Goal: Information Seeking & Learning: Learn about a topic

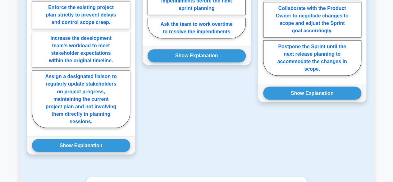
scroll to position [497, 0]
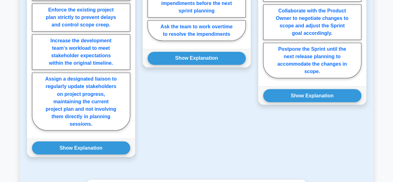
drag, startPoint x: 293, startPoint y: 85, endPoint x: 255, endPoint y: 101, distance: 41.4
click at [255, 101] on div "Question 3 During Sprint Planning, the team realizes that due to a change in pr…" at bounding box center [313, 16] width 116 height 296
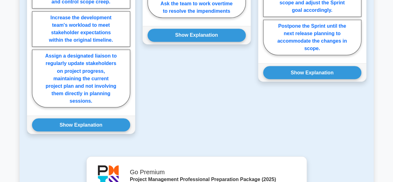
scroll to position [520, 0]
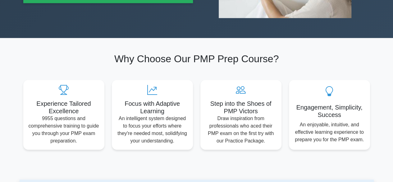
scroll to position [154, 0]
